Goal: Task Accomplishment & Management: Manage account settings

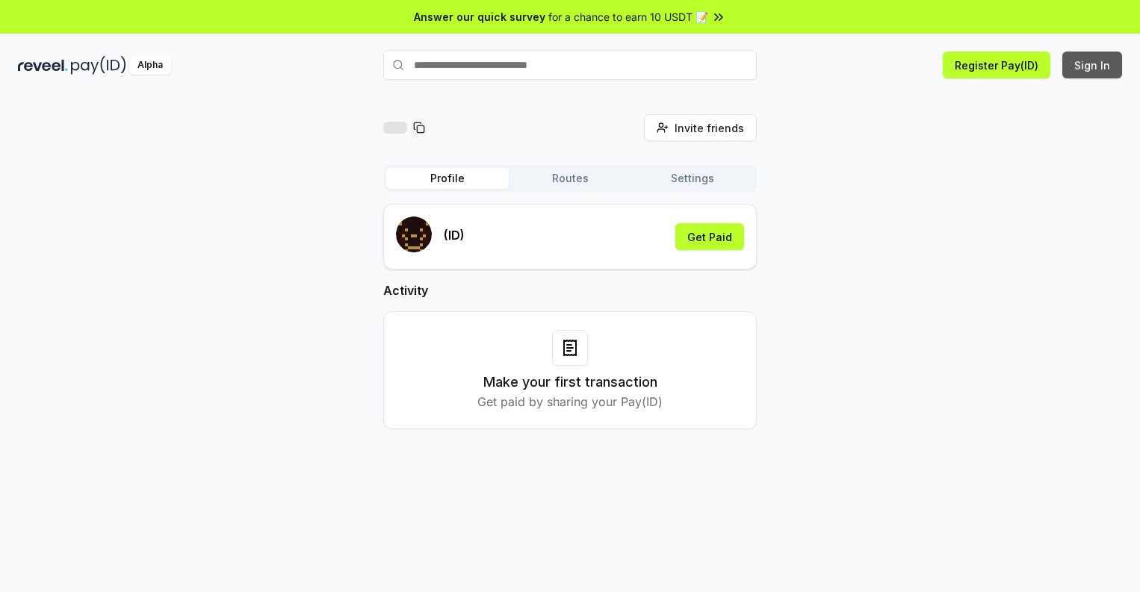
click at [1092, 65] on button "Sign In" at bounding box center [1092, 65] width 60 height 27
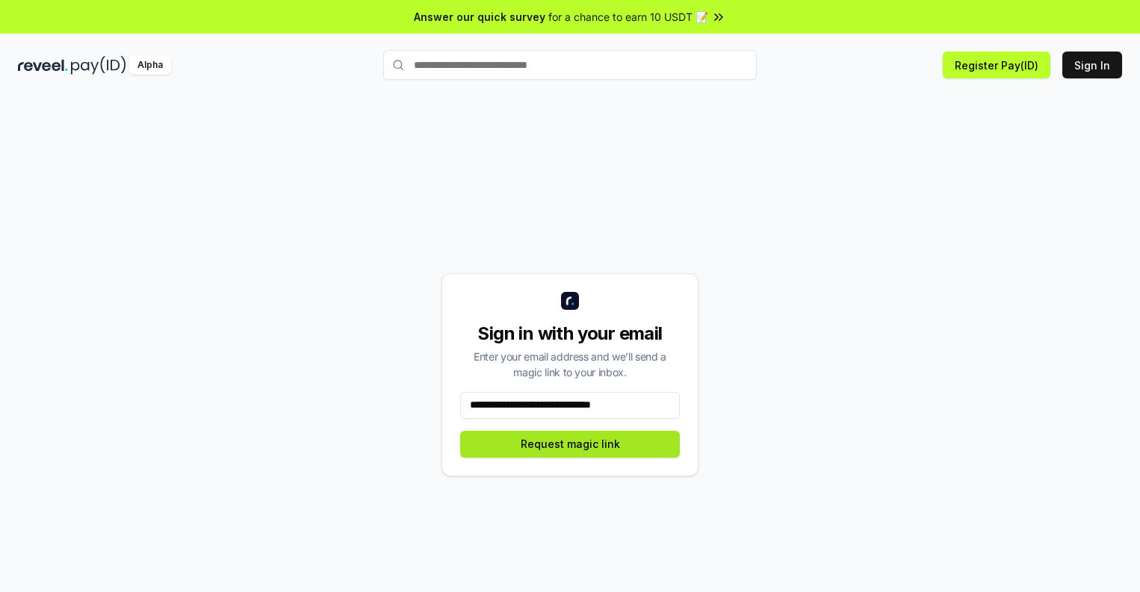
type input "**********"
click at [570, 444] on button "Request magic link" at bounding box center [570, 444] width 220 height 27
